Goal: Check status: Check status

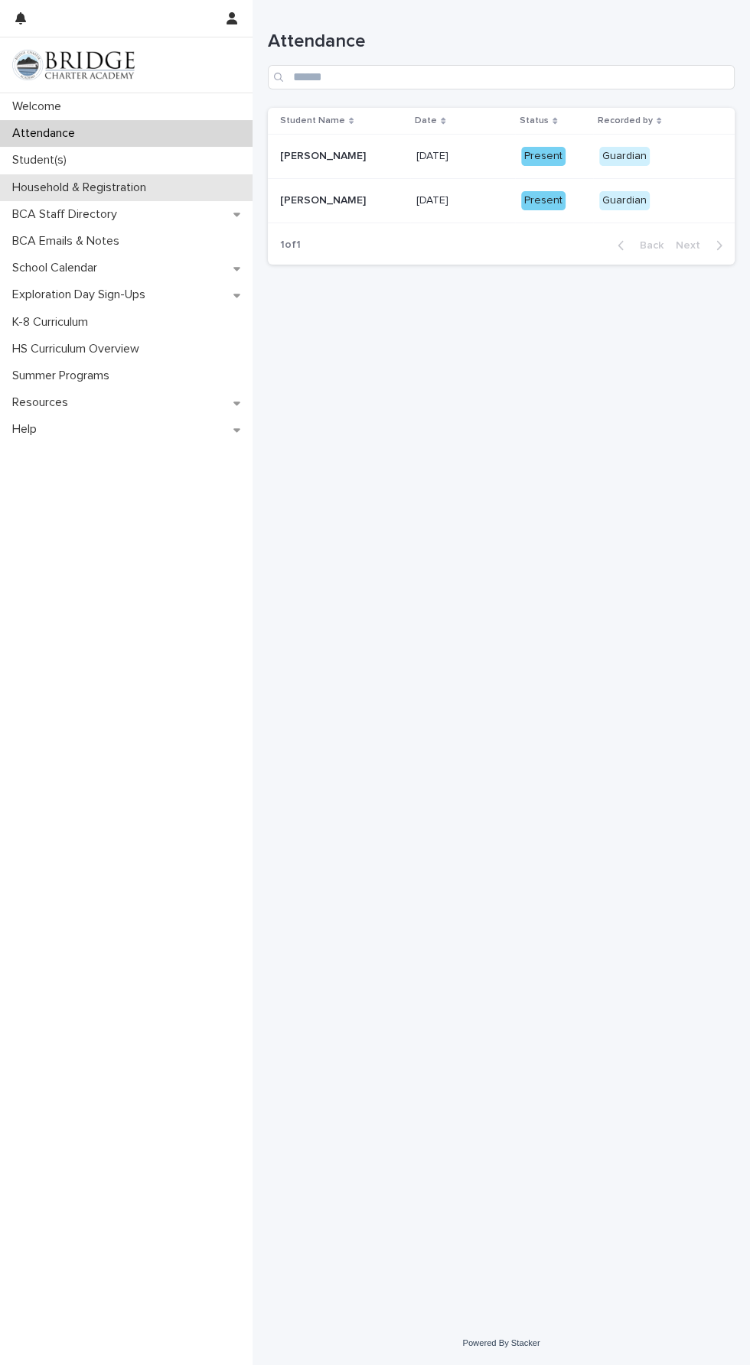
click at [142, 188] on p "Household & Registration" at bounding box center [82, 188] width 152 height 15
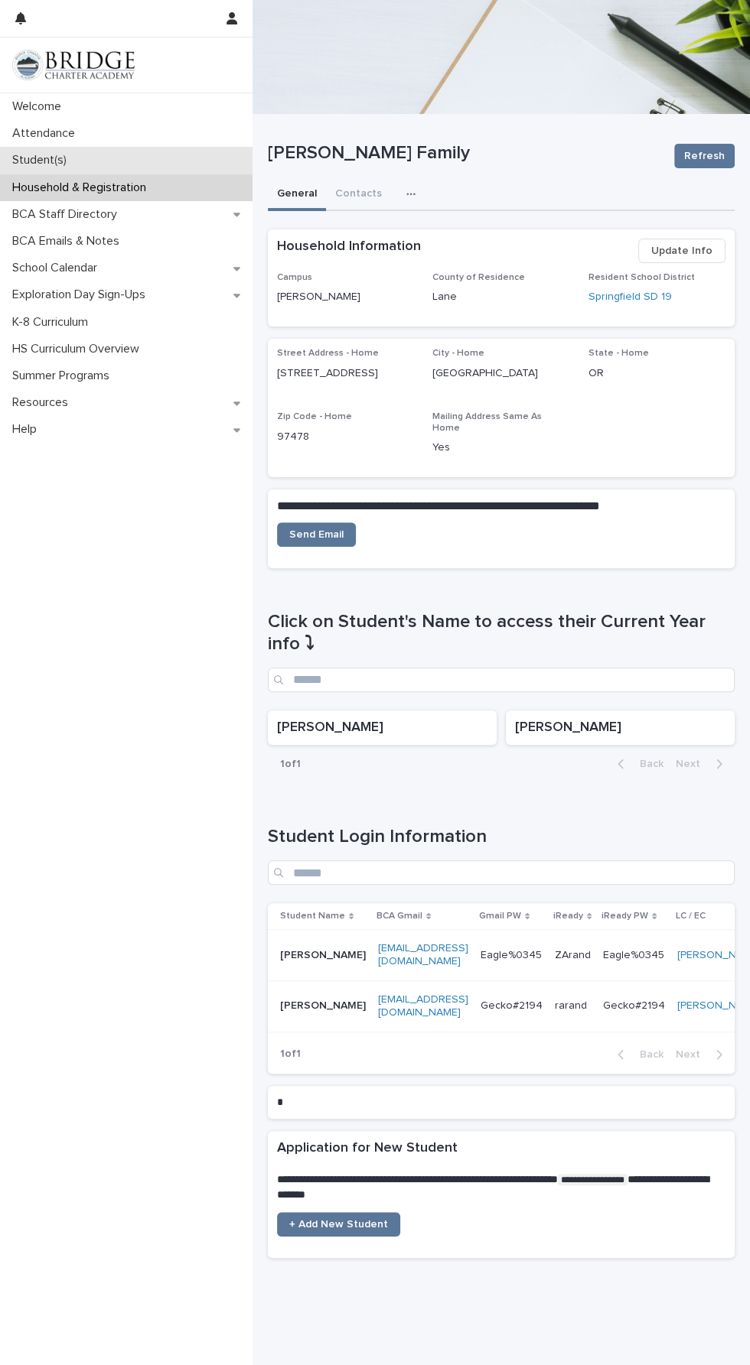
click at [70, 166] on p "Student(s)" at bounding box center [42, 160] width 73 height 15
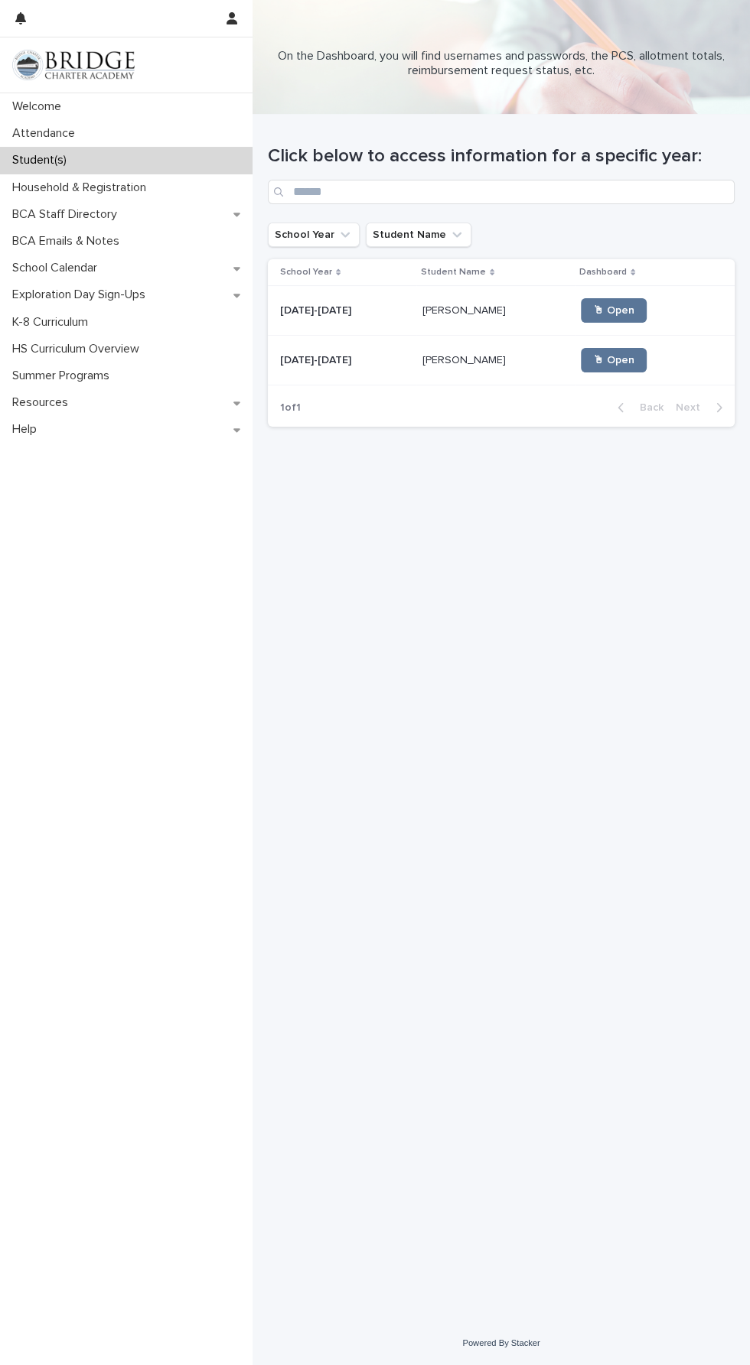
click at [421, 342] on td "[PERSON_NAME] [PERSON_NAME]" at bounding box center [495, 361] width 158 height 50
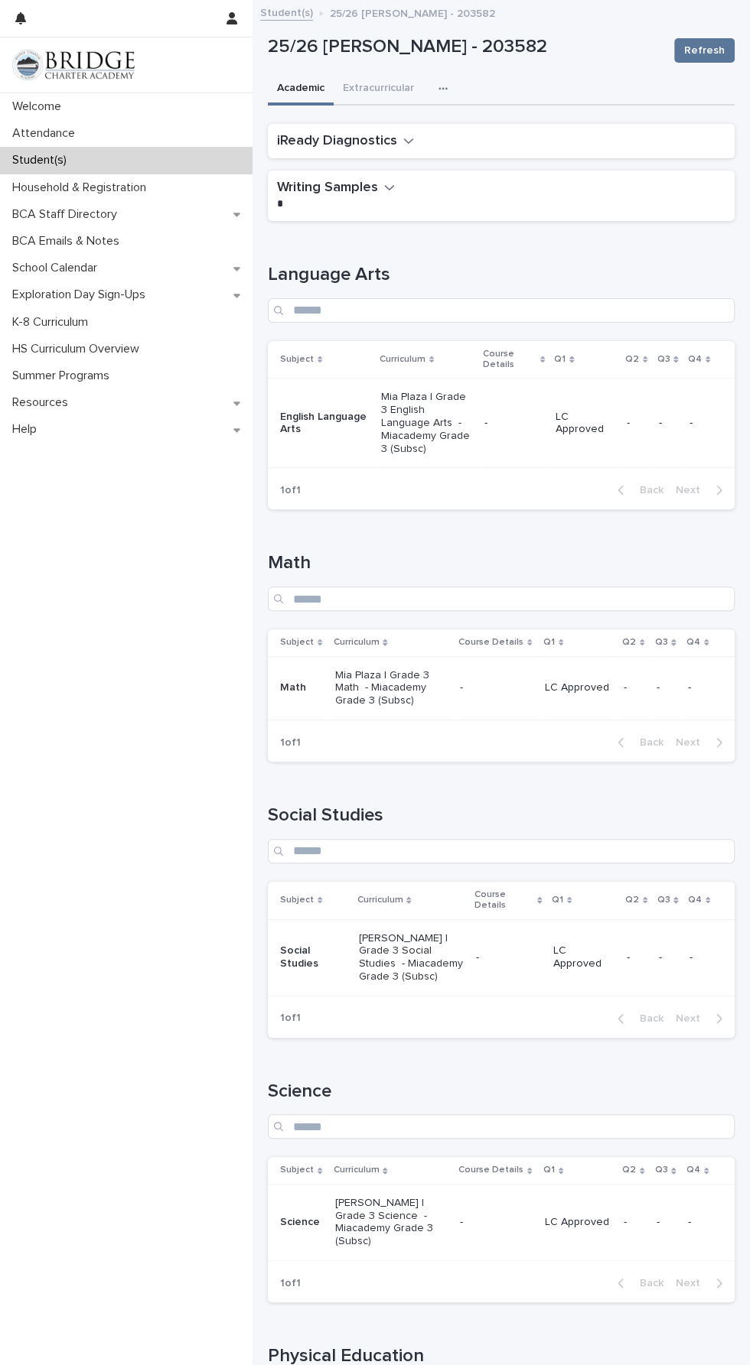
click at [444, 425] on p "Mia Plaza | Grade 3 English Language Arts - Miacademy Grade 3 (Subsc)" at bounding box center [426, 423] width 91 height 64
